Goal: Find specific page/section: Find specific page/section

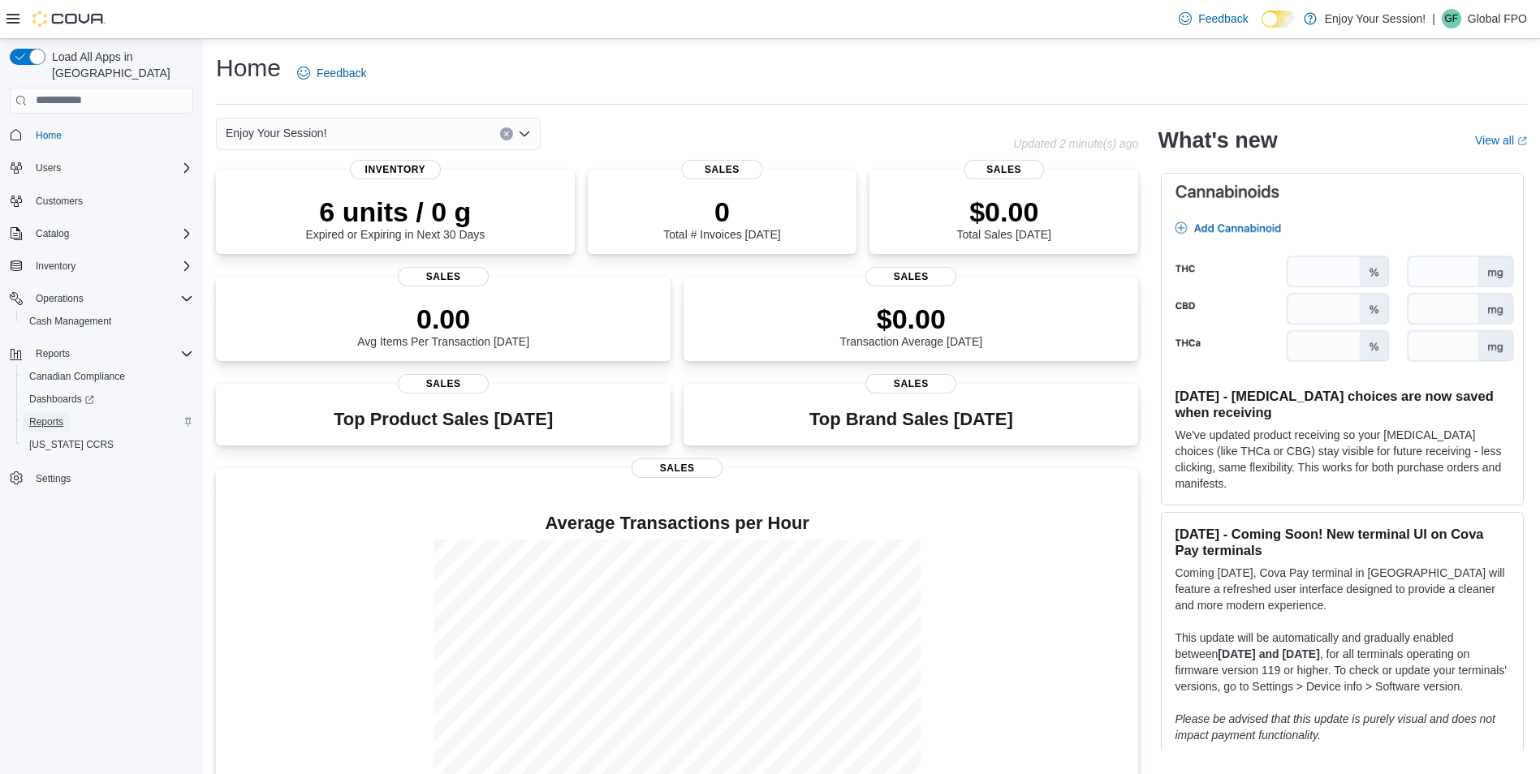
click at [60, 416] on span "Reports" at bounding box center [46, 422] width 34 height 13
